Goal: Task Accomplishment & Management: Manage account settings

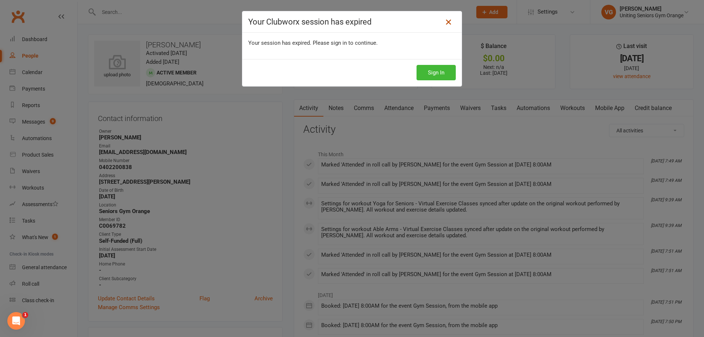
drag, startPoint x: 450, startPoint y: 19, endPoint x: 379, endPoint y: 23, distance: 71.6
click at [447, 19] on icon at bounding box center [448, 22] width 9 height 9
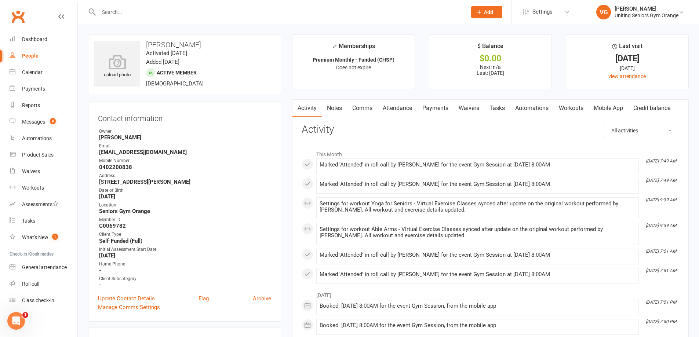
click at [123, 14] on input "text" at bounding box center [278, 12] width 365 height 10
type input "[PERSON_NAME]"
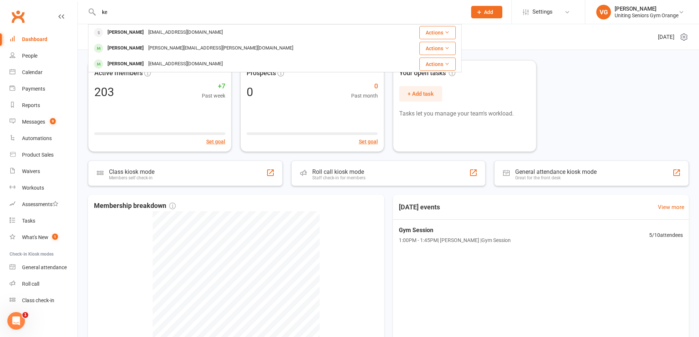
type input "k"
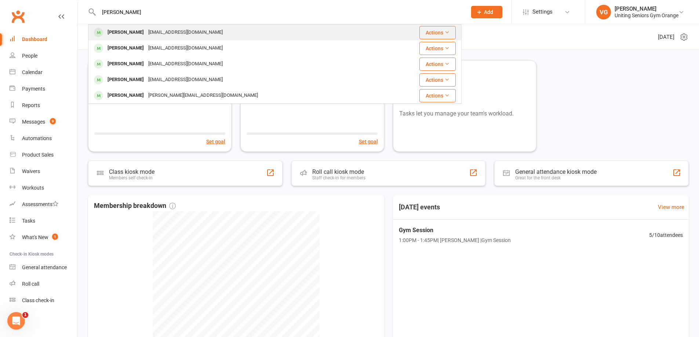
type input "[PERSON_NAME]"
click at [134, 31] on div "[PERSON_NAME]" at bounding box center [125, 32] width 41 height 11
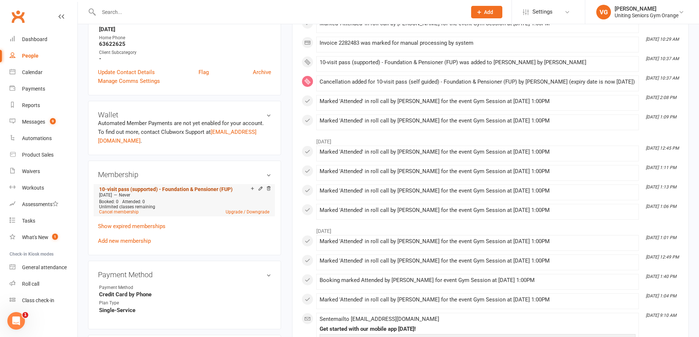
scroll to position [220, 0]
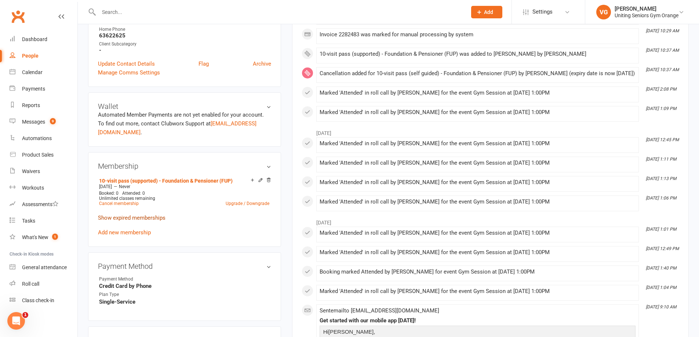
click at [127, 215] on link "Show expired memberships" at bounding box center [131, 218] width 67 height 7
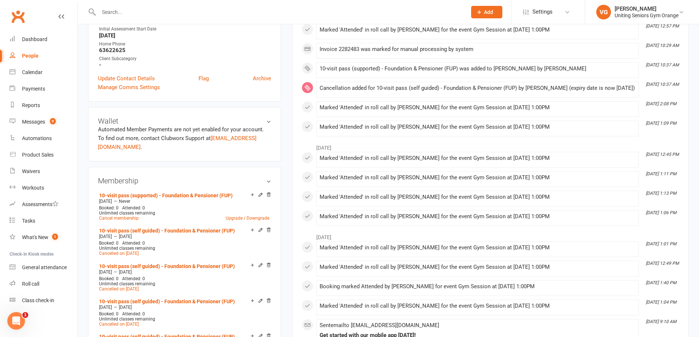
scroll to position [0, 0]
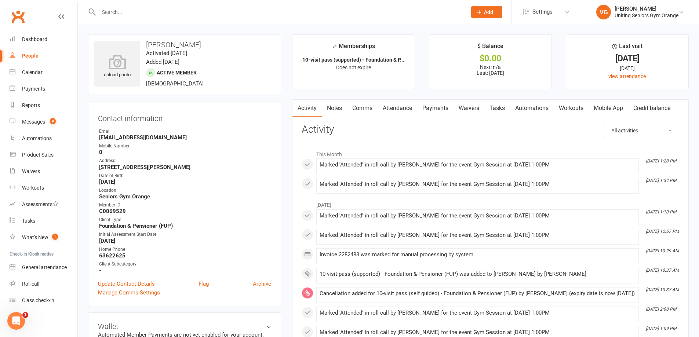
click at [117, 12] on input "text" at bounding box center [278, 12] width 365 height 10
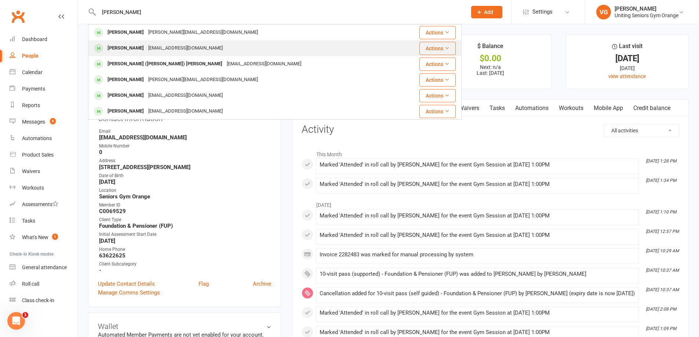
type input "julie"
click at [137, 45] on div "Julie Anthoness" at bounding box center [125, 48] width 41 height 11
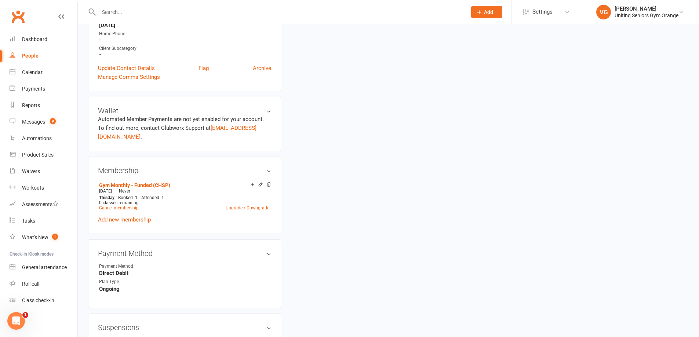
scroll to position [293, 0]
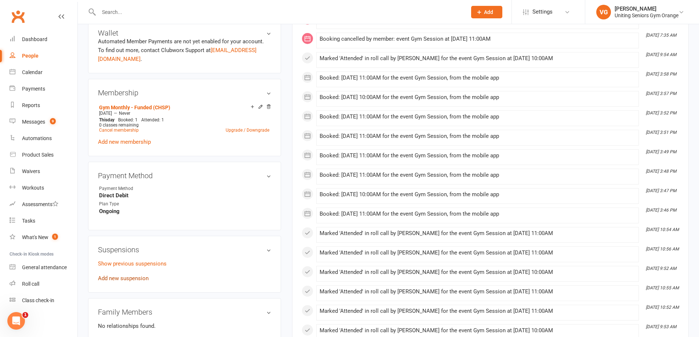
click at [121, 275] on link "Add new suspension" at bounding box center [123, 278] width 51 height 7
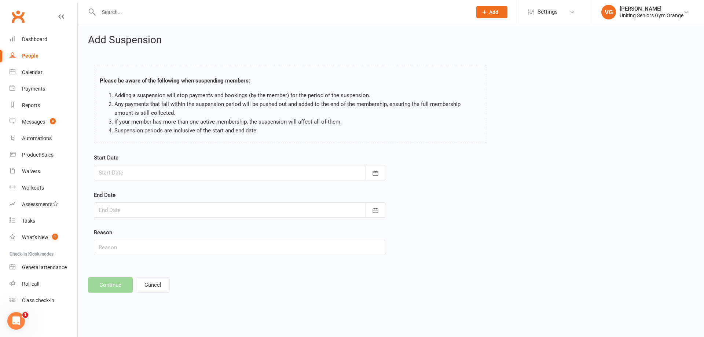
click at [126, 174] on div at bounding box center [240, 172] width 292 height 15
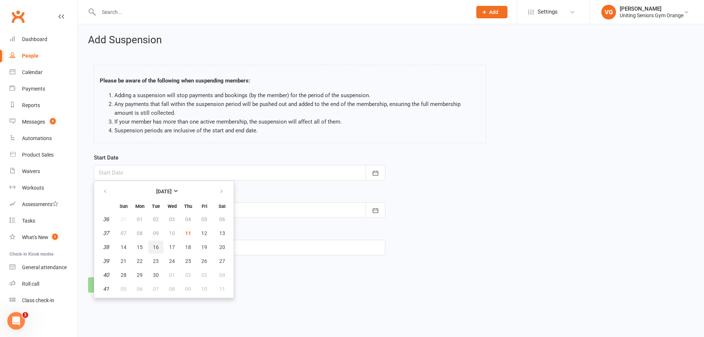
click at [154, 247] on span "16" at bounding box center [156, 247] width 6 height 6
type input "16 Sep 2025"
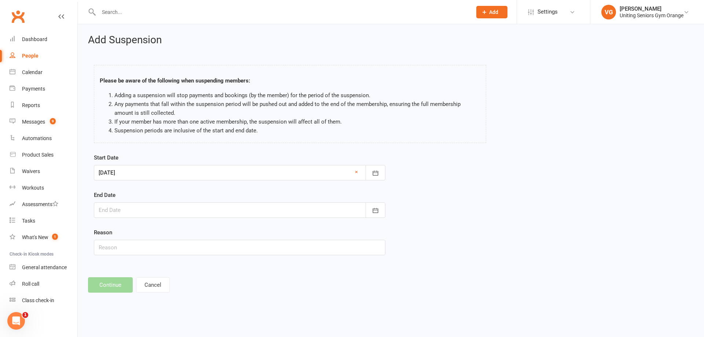
click at [120, 213] on div at bounding box center [240, 209] width 292 height 15
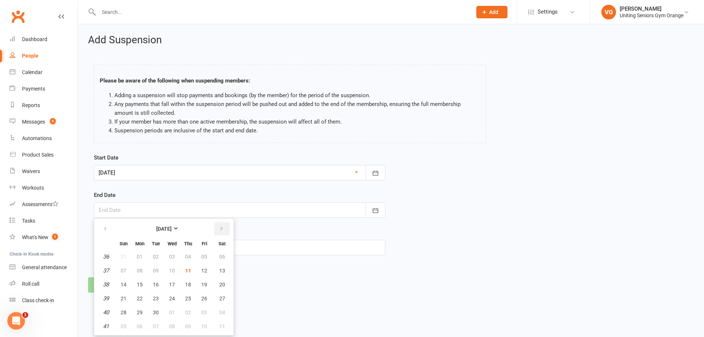
click at [219, 229] on icon "button" at bounding box center [221, 229] width 5 height 6
click at [125, 272] on span "05" at bounding box center [124, 271] width 6 height 6
type input "05 Oct 2025"
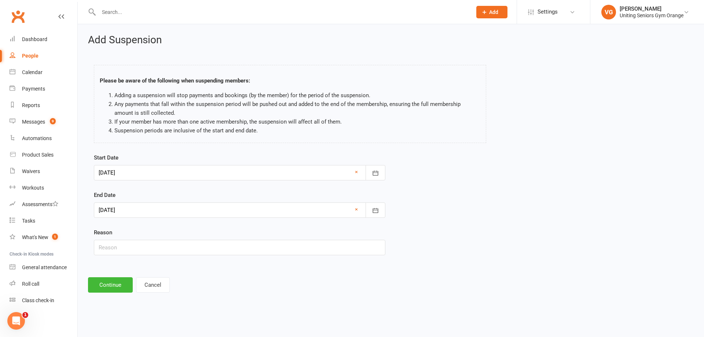
click at [120, 170] on div at bounding box center [240, 172] width 292 height 15
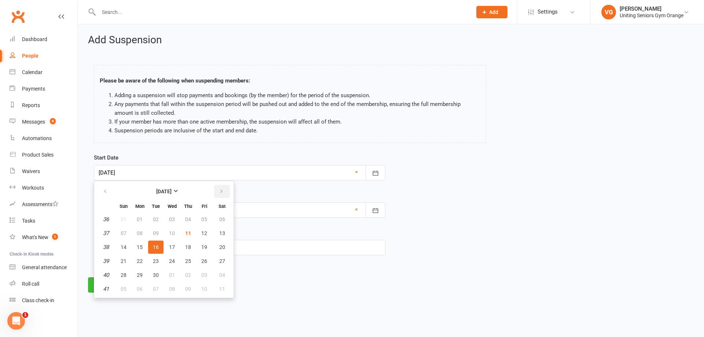
click at [221, 190] on icon "button" at bounding box center [221, 191] width 5 height 6
click at [257, 243] on input "text" at bounding box center [240, 247] width 292 height 15
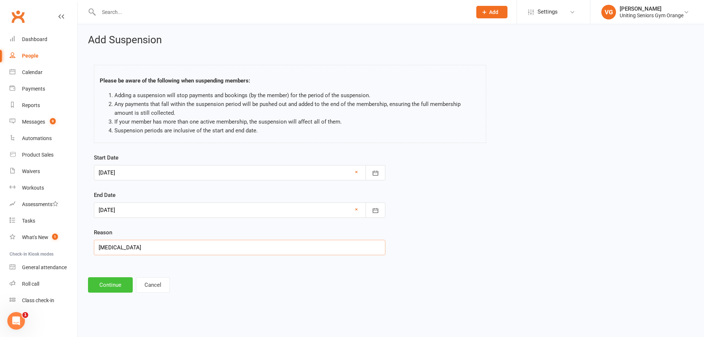
type input "Cataract surgery"
click at [118, 286] on button "Continue" at bounding box center [110, 284] width 45 height 15
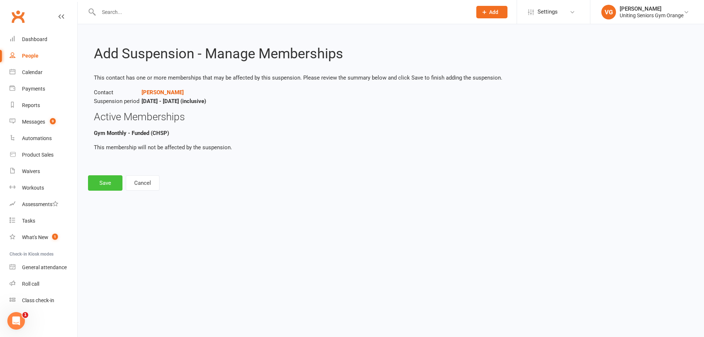
click at [105, 182] on button "Save" at bounding box center [105, 182] width 34 height 15
